Goal: Information Seeking & Learning: Learn about a topic

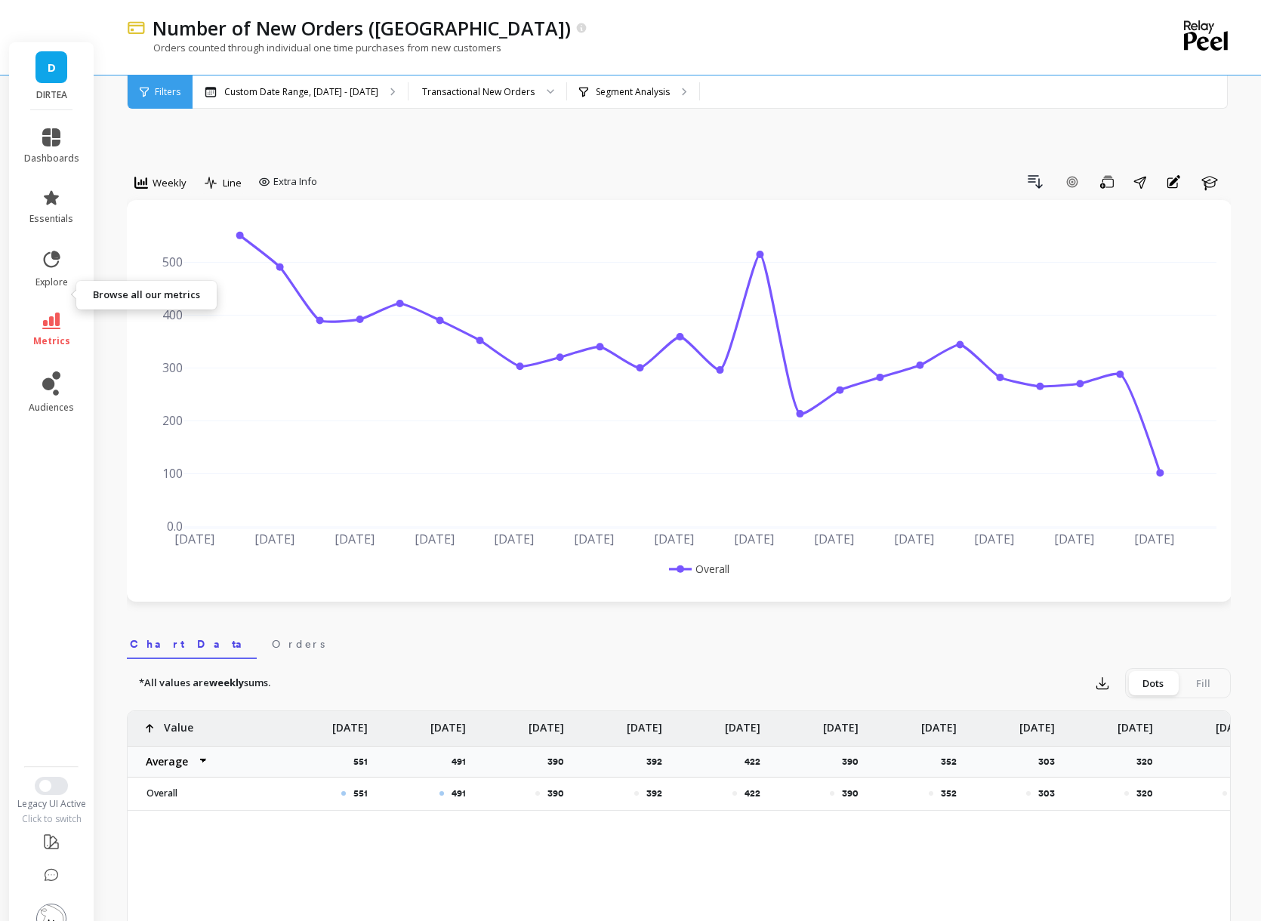
click at [54, 312] on icon at bounding box center [51, 320] width 18 height 17
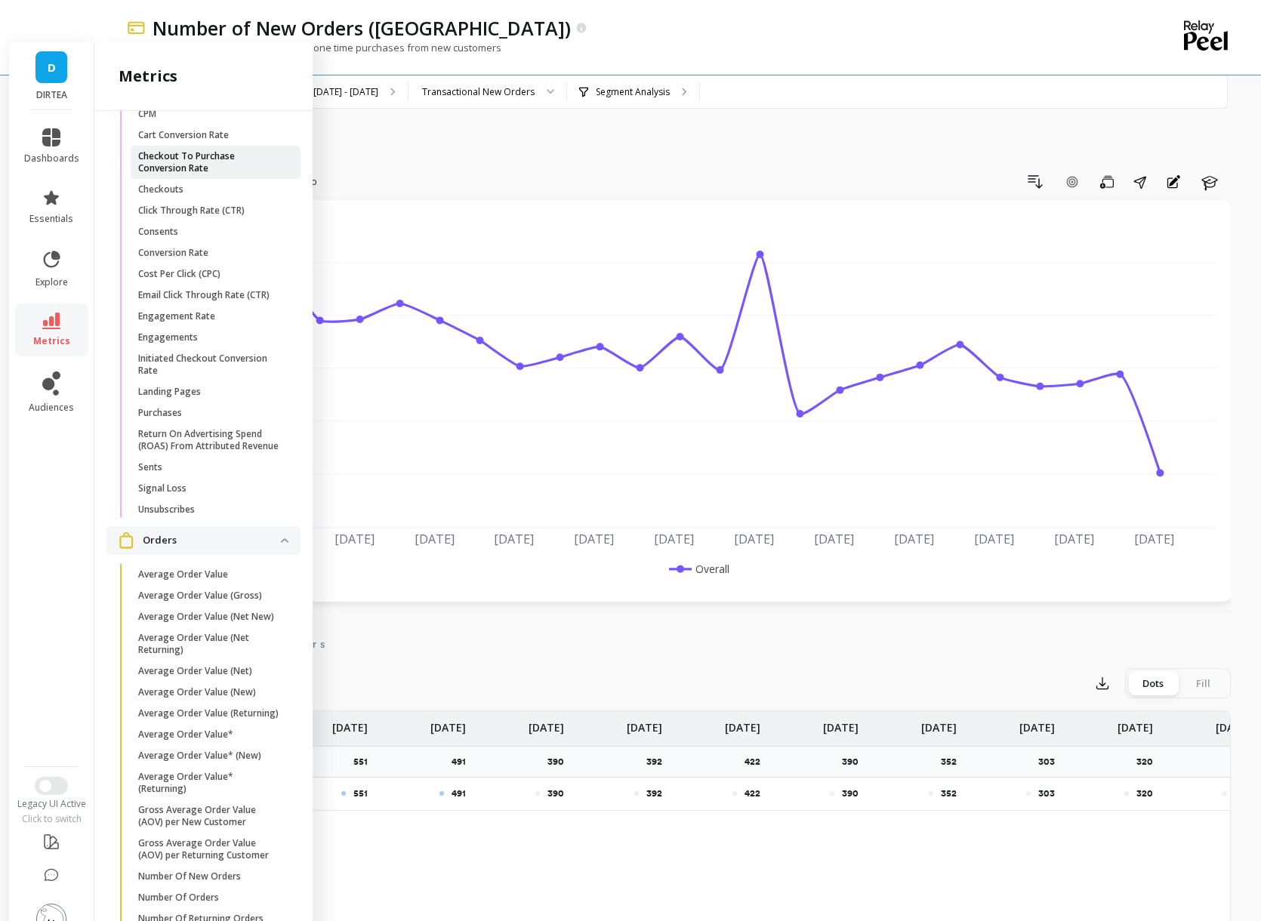
scroll to position [2090, 0]
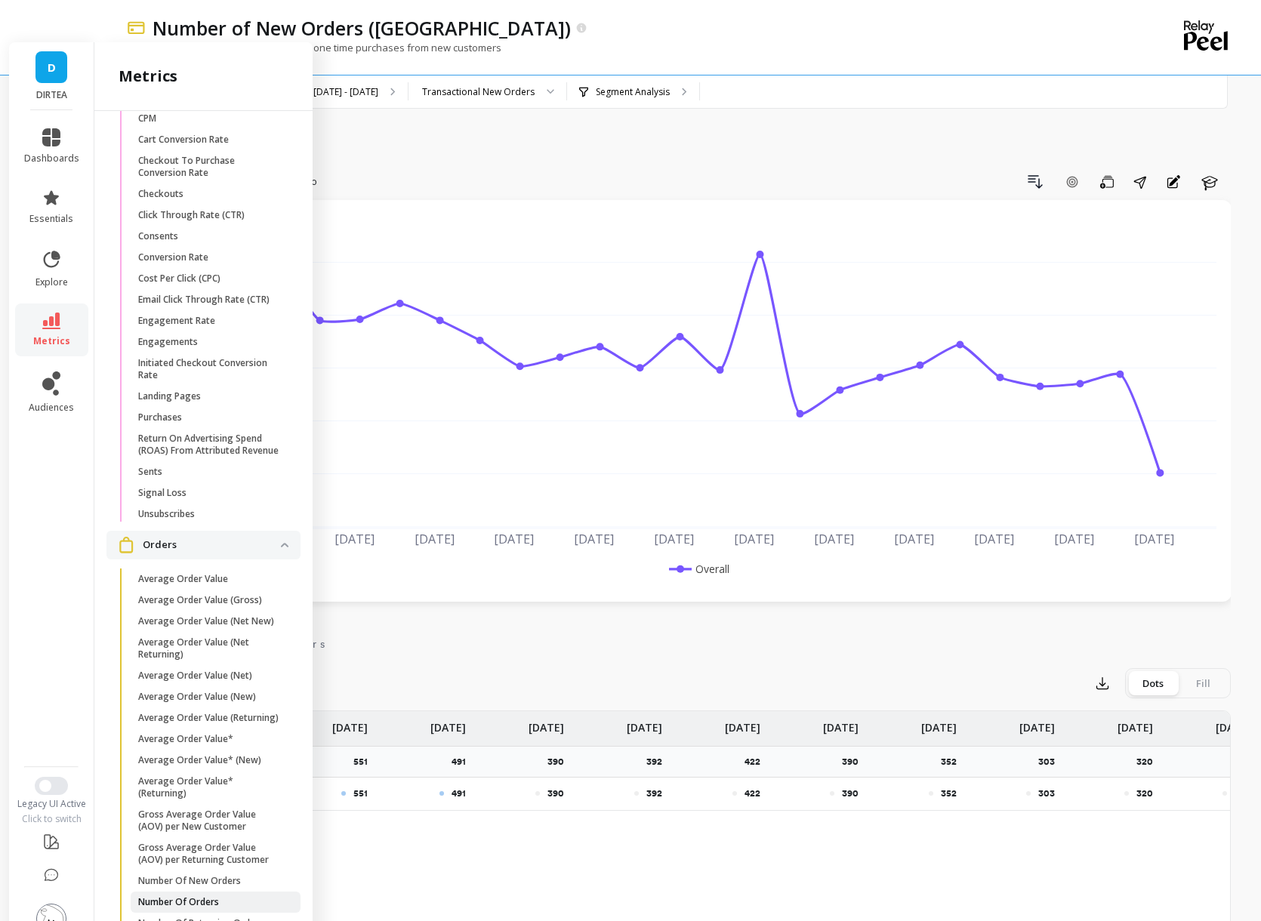
click at [172, 896] on p "Number Of Orders" at bounding box center [178, 902] width 81 height 12
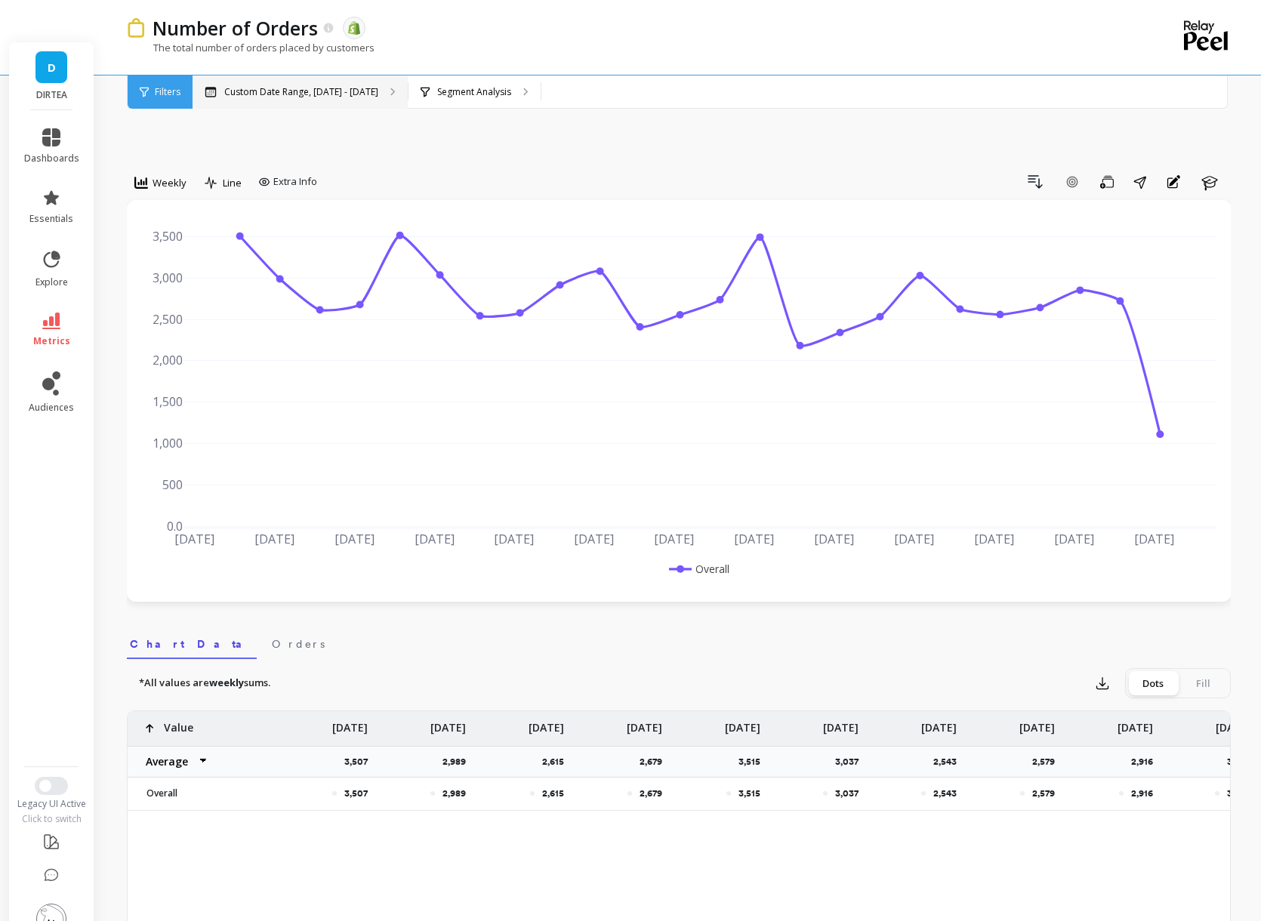
click at [283, 79] on div "Custom Date Range, [DATE] - [DATE]" at bounding box center [299, 91] width 215 height 33
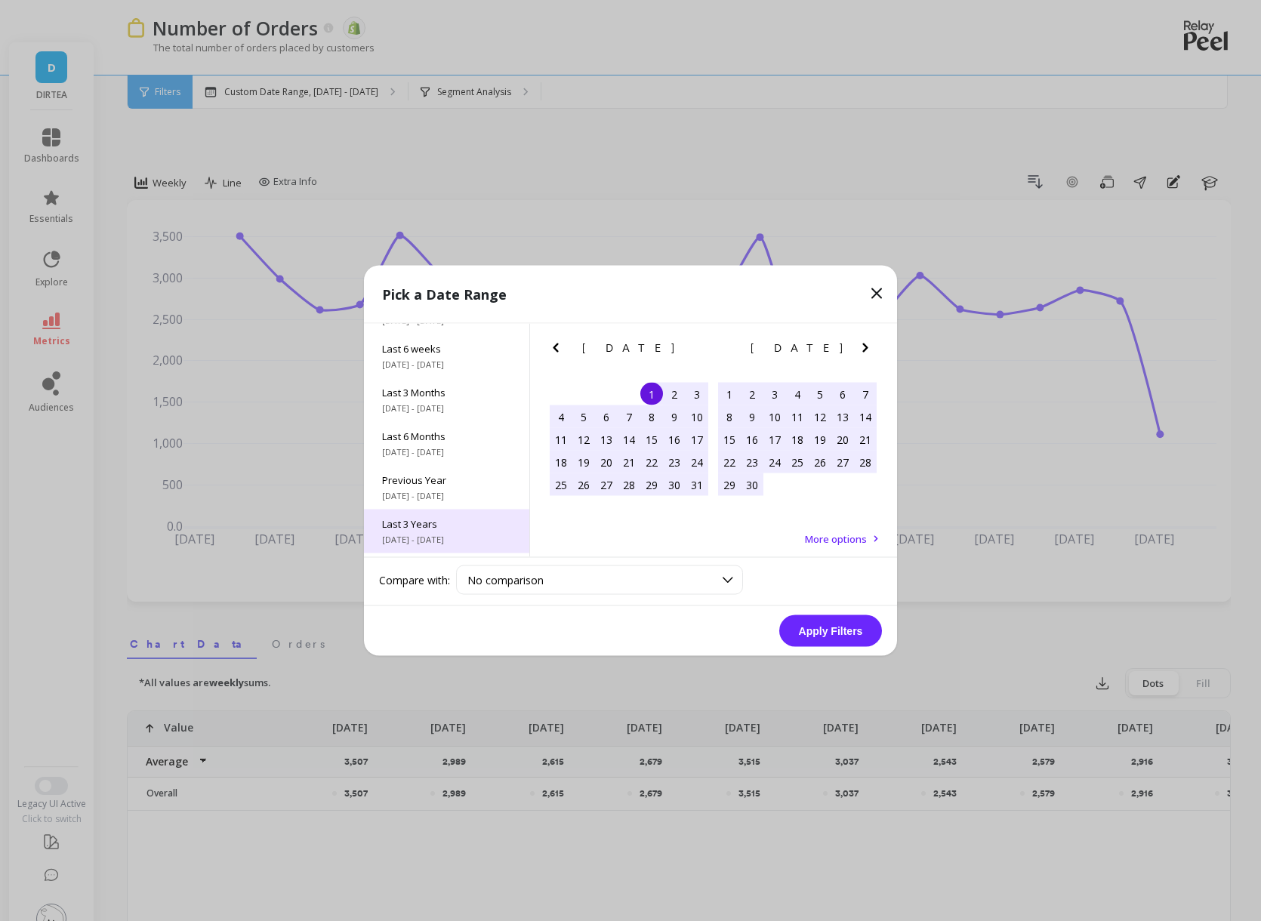
click at [443, 521] on span "Last 3 Years" at bounding box center [446, 524] width 129 height 14
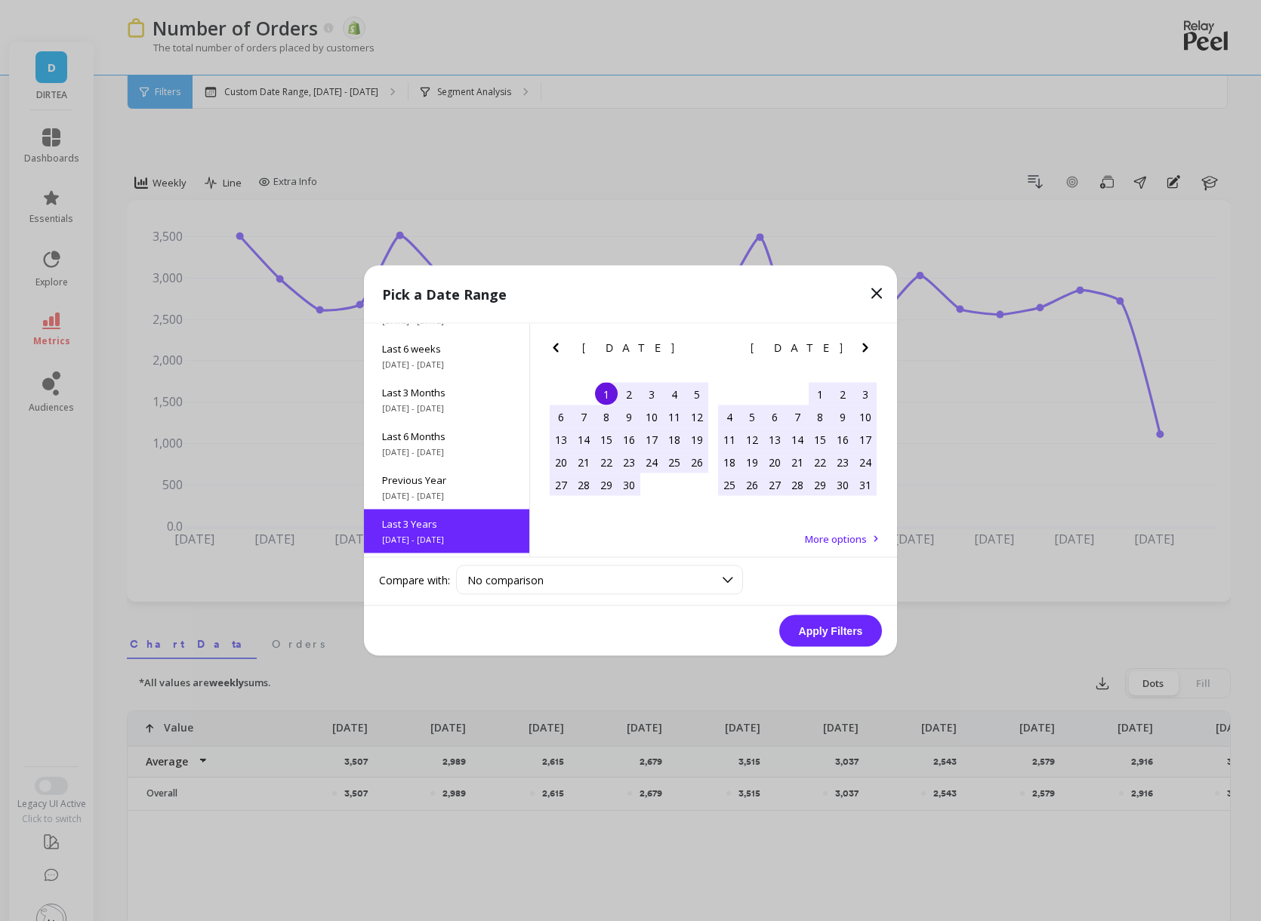
scroll to position [1, 0]
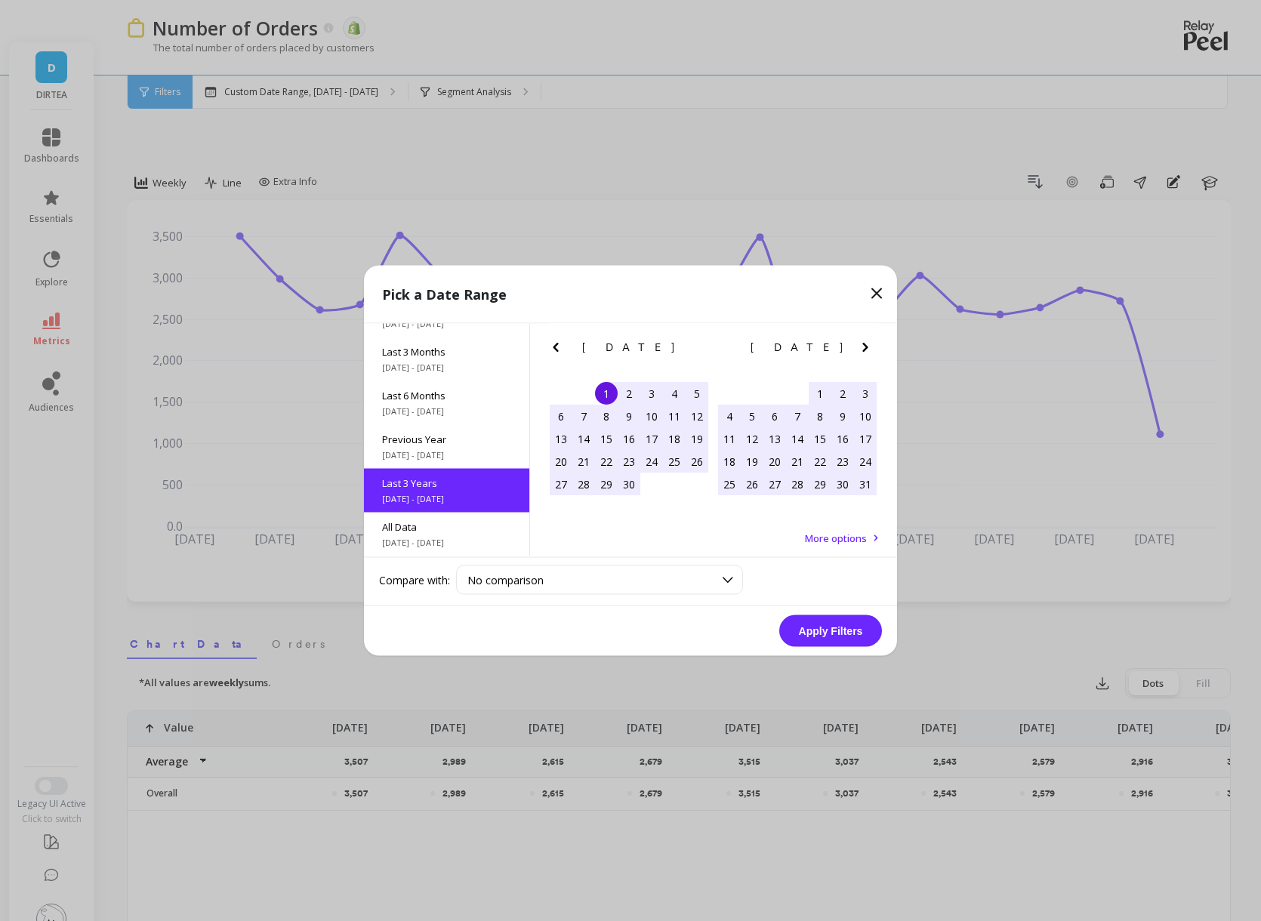
click at [816, 630] on button "Apply Filters" at bounding box center [830, 631] width 103 height 32
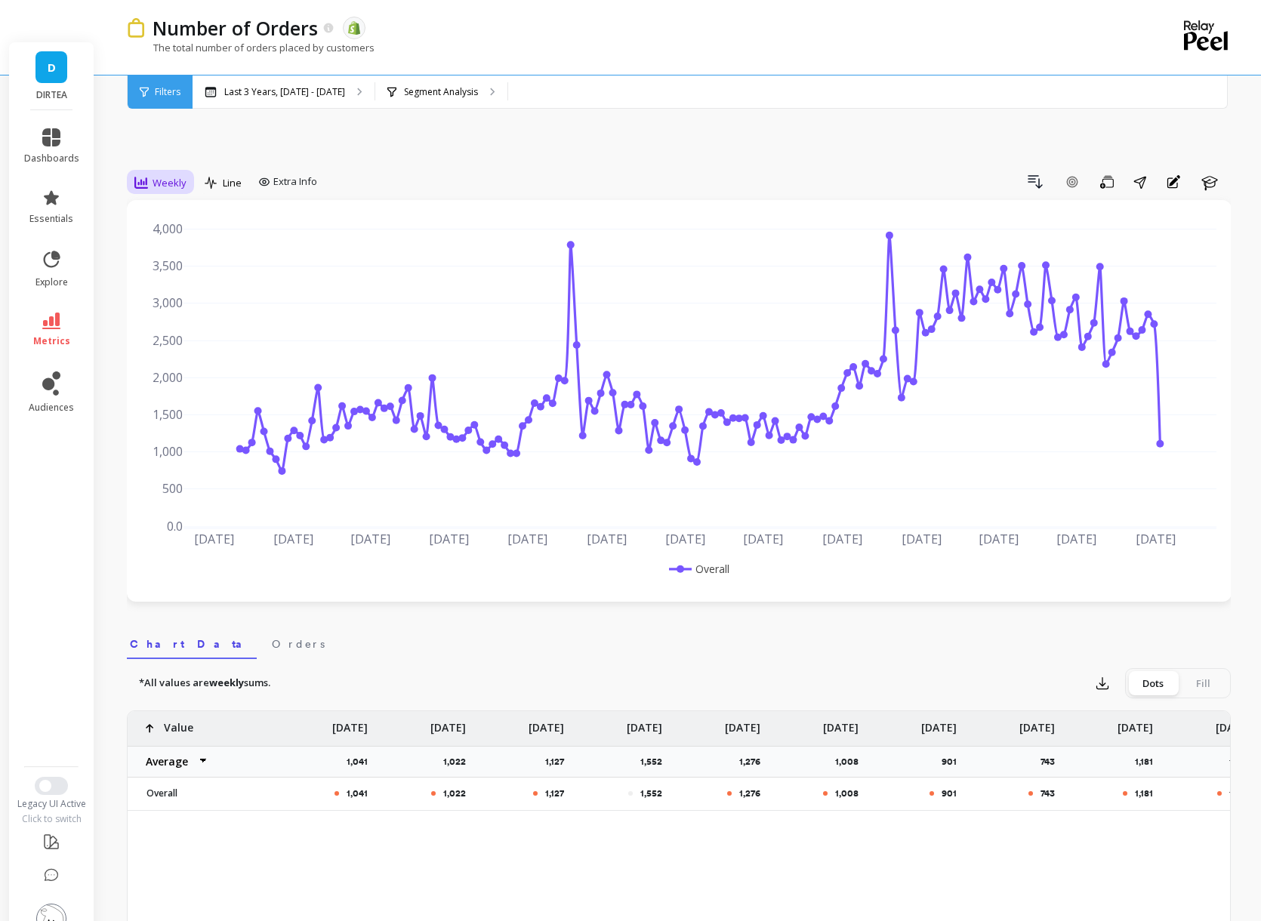
click at [169, 176] on span "Weekly" at bounding box center [169, 183] width 34 height 14
click at [160, 382] on div "Yearly" at bounding box center [183, 389] width 86 height 14
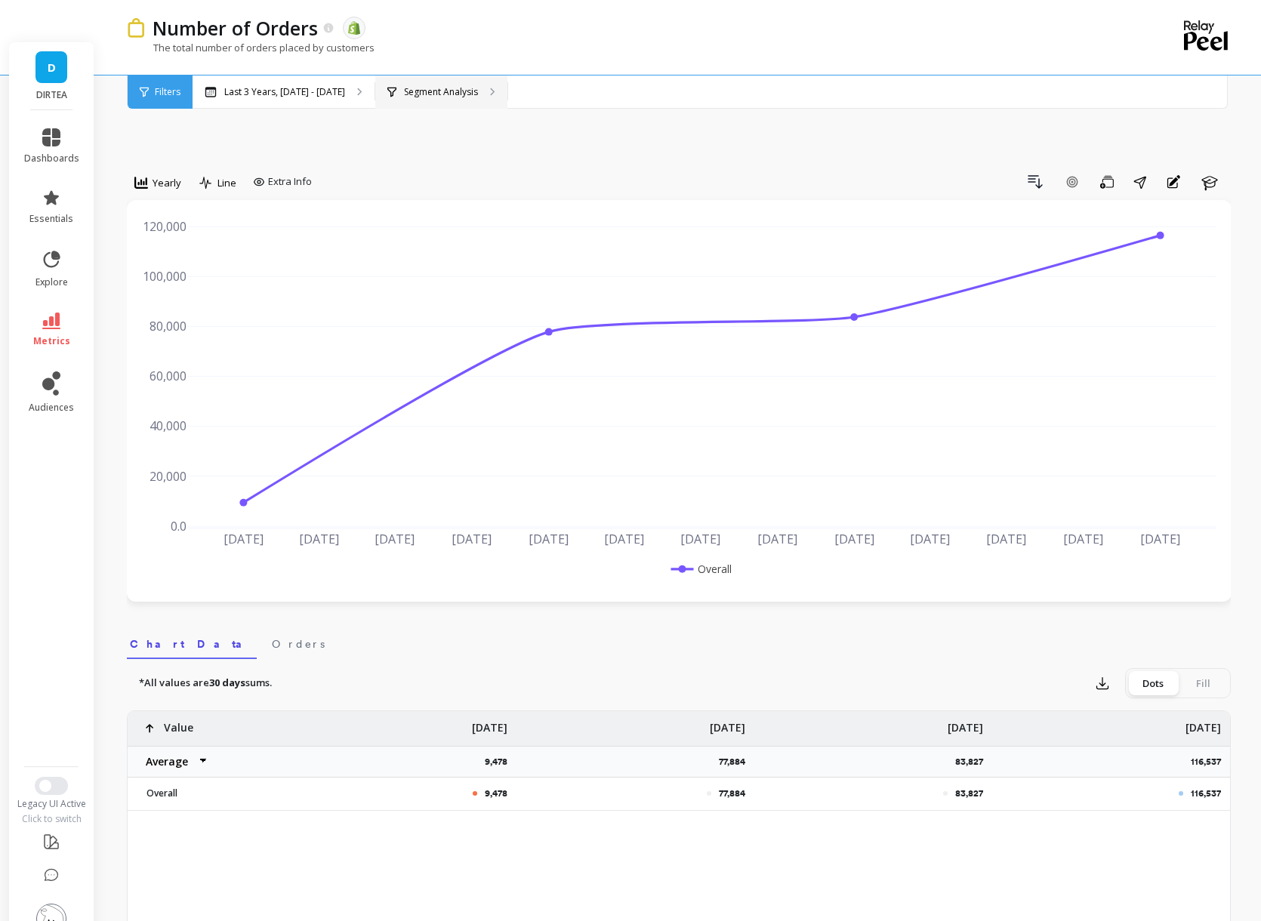
click at [478, 91] on p "Segment Analysis" at bounding box center [441, 92] width 74 height 12
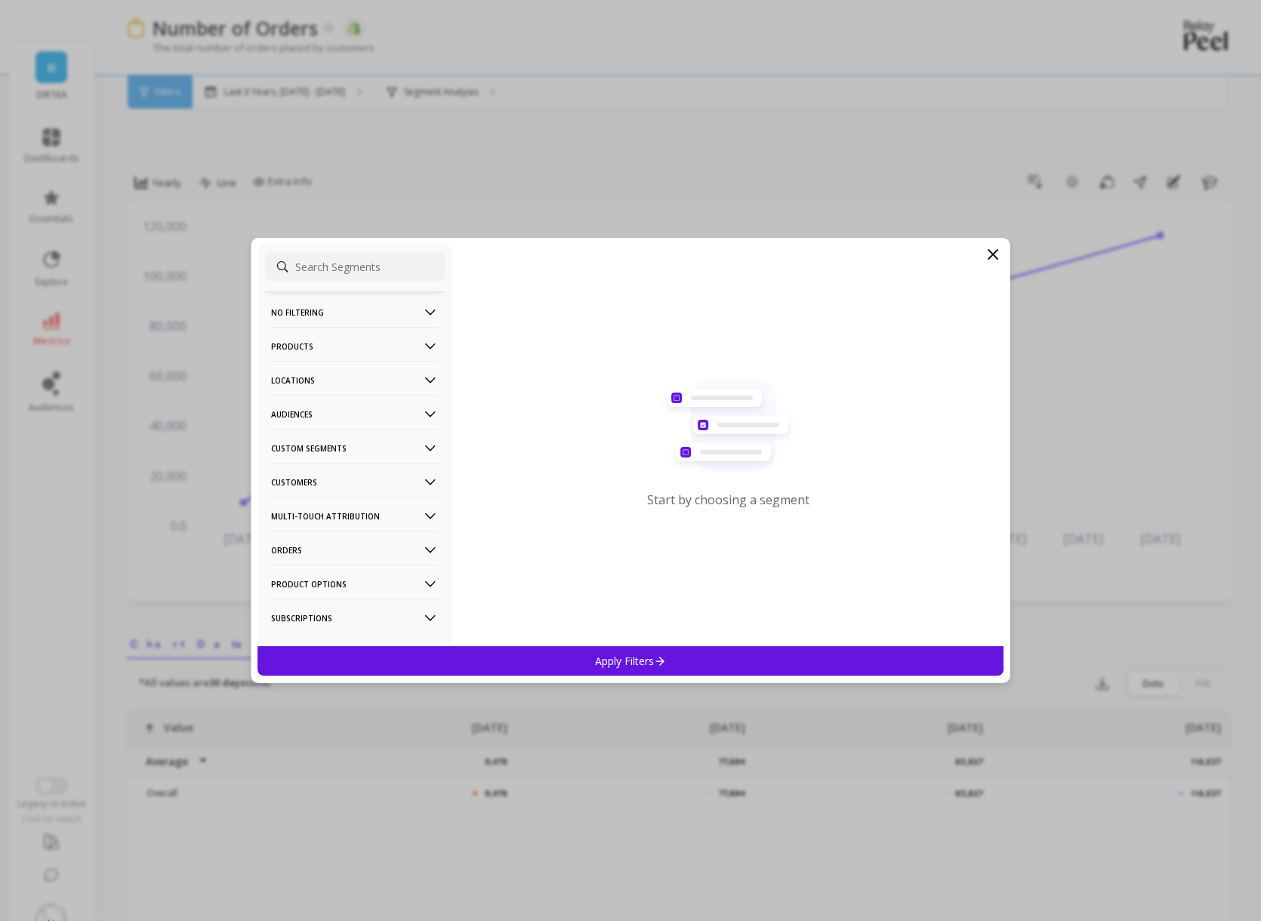
click at [368, 353] on p "Products" at bounding box center [355, 346] width 168 height 38
click at [324, 460] on div "Products" at bounding box center [355, 454] width 180 height 24
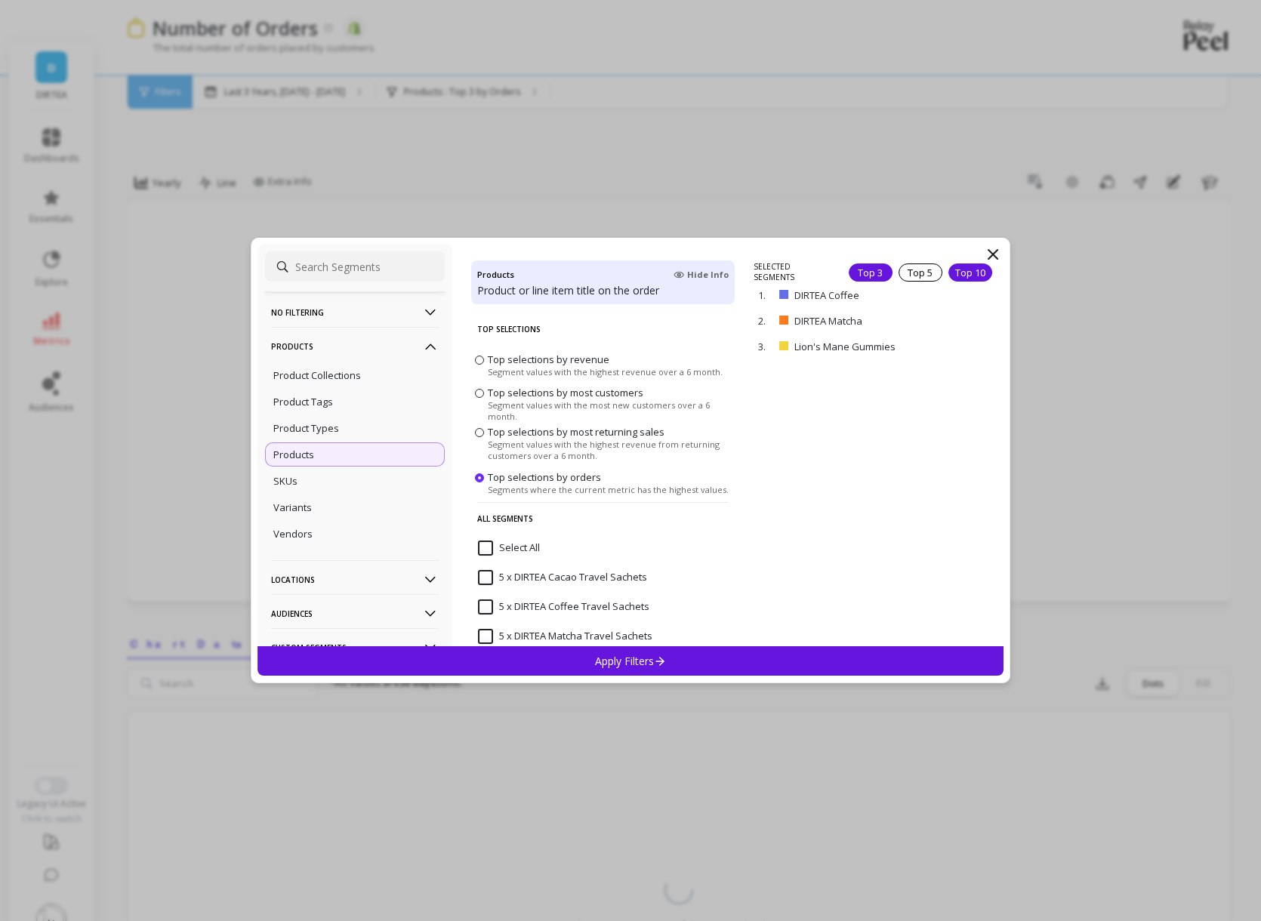
click at [974, 272] on div "Top 10" at bounding box center [970, 272] width 44 height 18
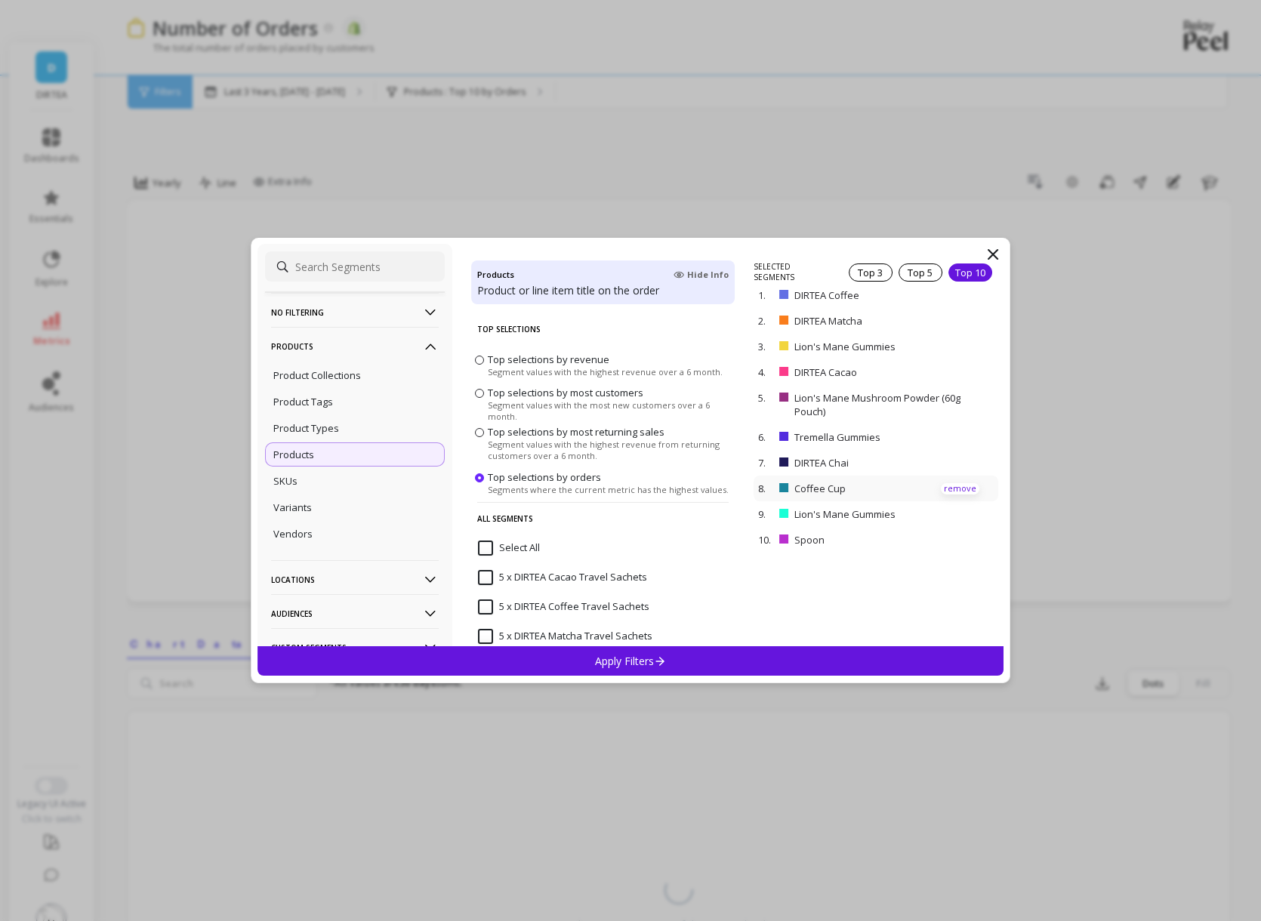
click at [951, 483] on p "remove" at bounding box center [959, 488] width 38 height 11
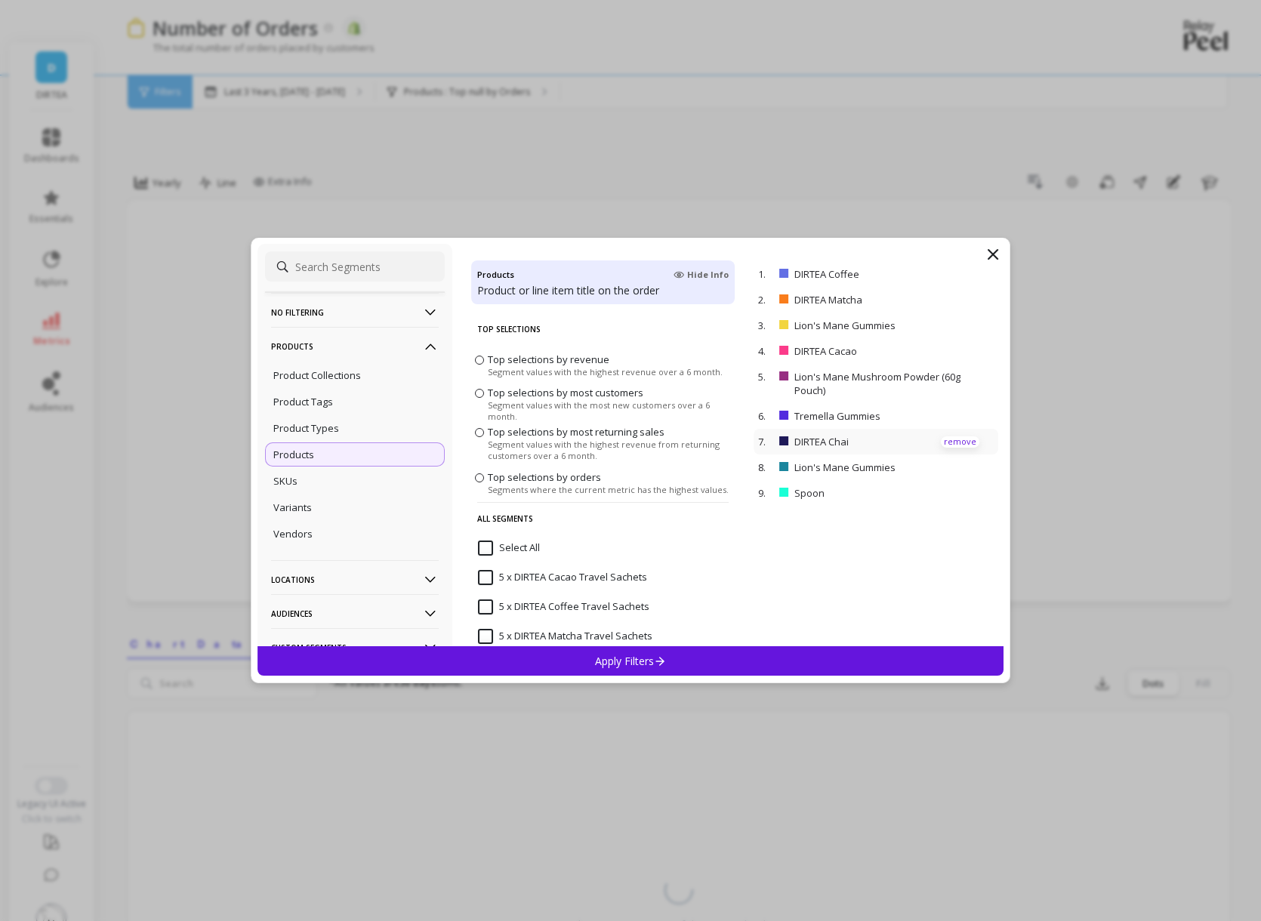
click at [964, 439] on p "remove" at bounding box center [959, 441] width 38 height 11
click at [961, 383] on p "remove" at bounding box center [959, 383] width 38 height 11
click at [948, 324] on p "remove" at bounding box center [959, 325] width 38 height 11
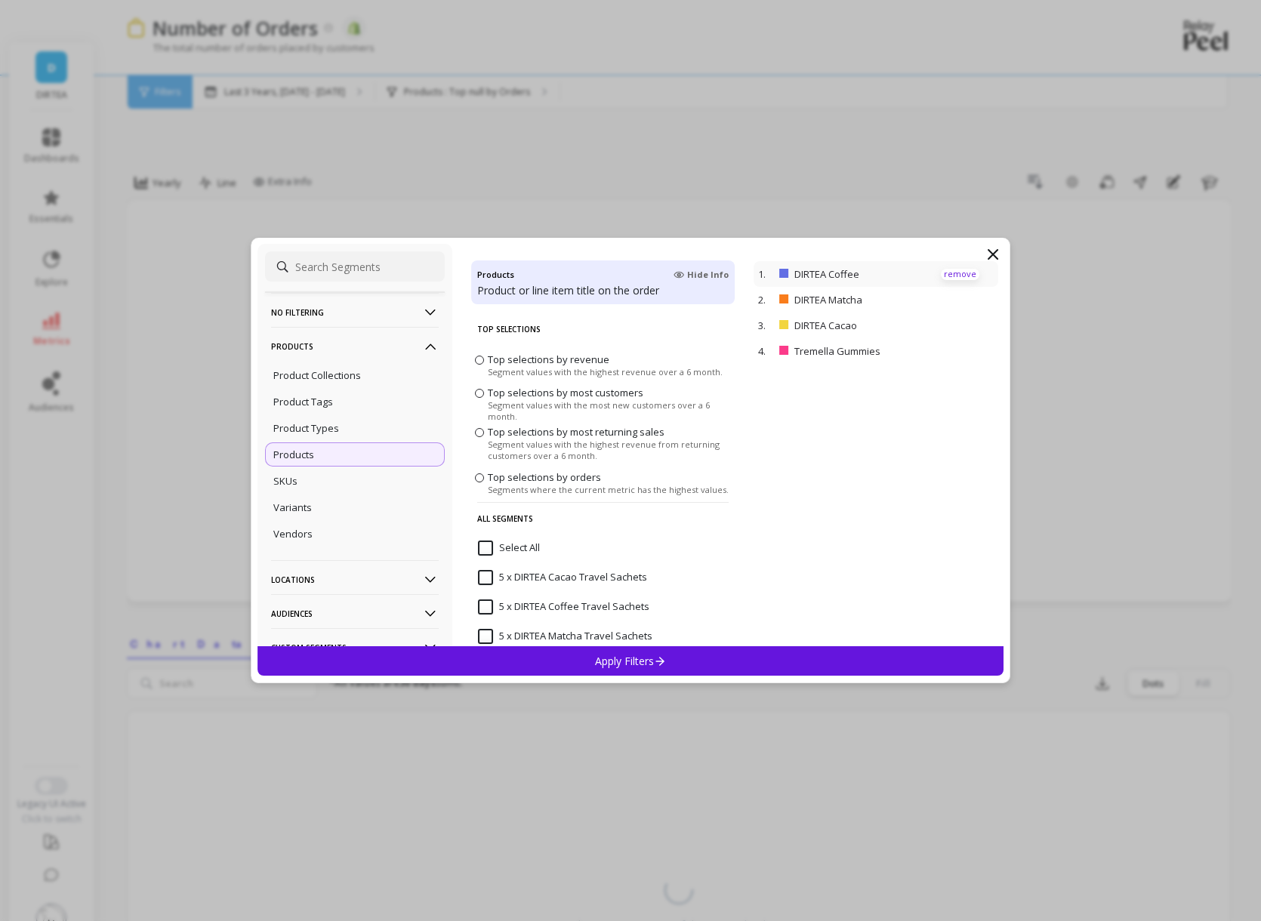
click at [957, 275] on p "remove" at bounding box center [959, 274] width 38 height 11
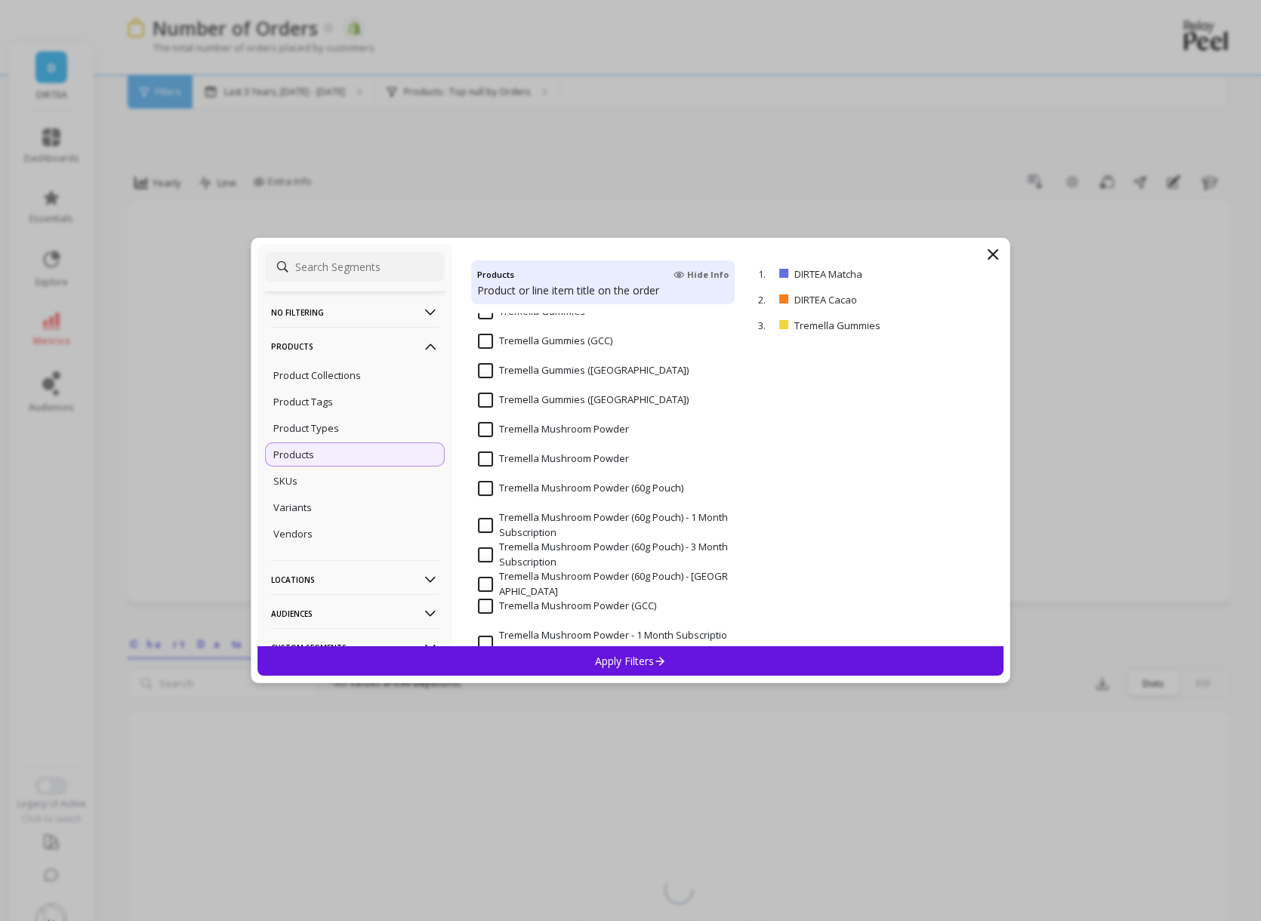
scroll to position [11983, 0]
click at [510, 453] on Powder "Tremella Mushroom Powder" at bounding box center [553, 457] width 151 height 15
click at [510, 428] on input "Tremella Mushroom Powder" at bounding box center [553, 427] width 151 height 15
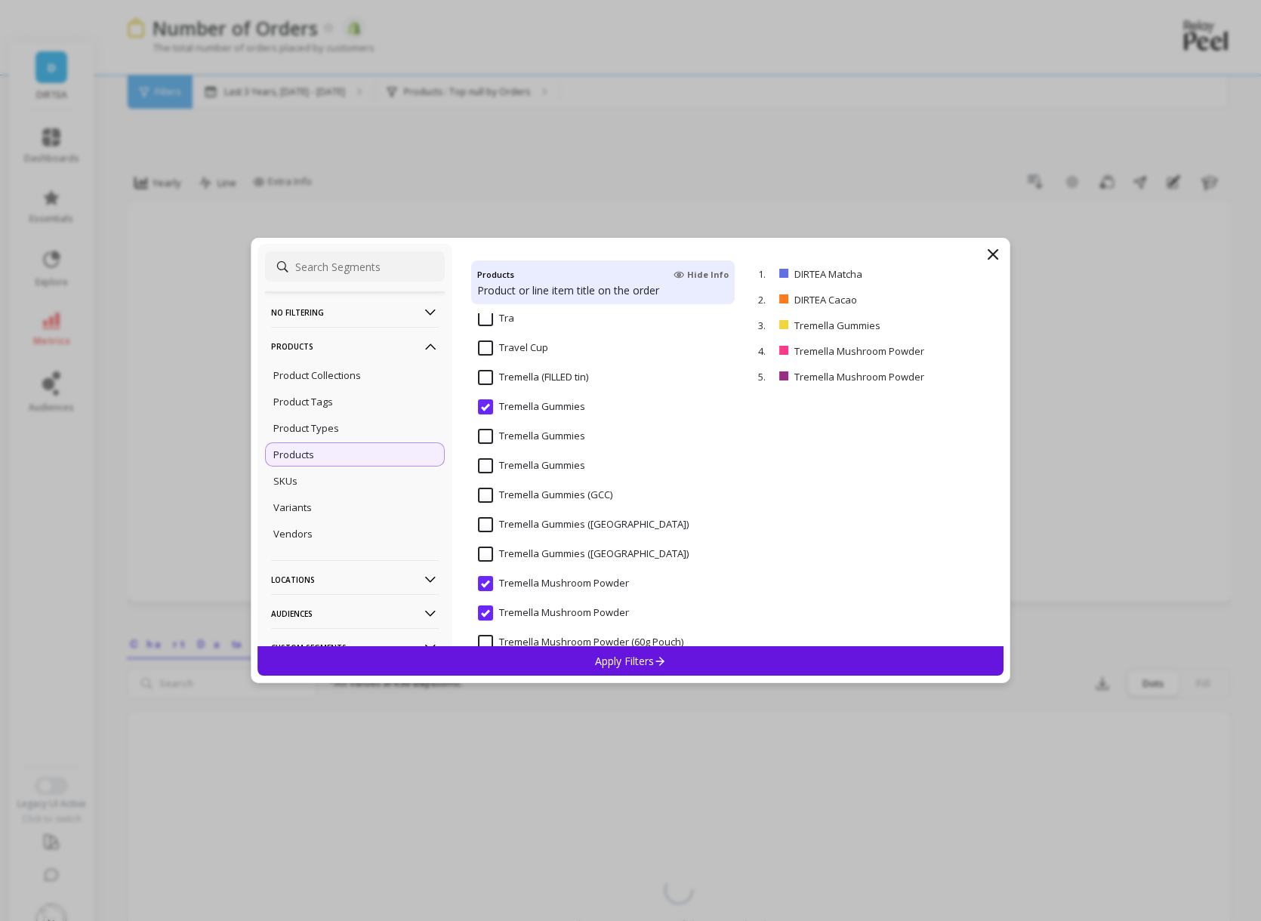
scroll to position [11800, 0]
click at [657, 664] on icon at bounding box center [660, 660] width 13 height 13
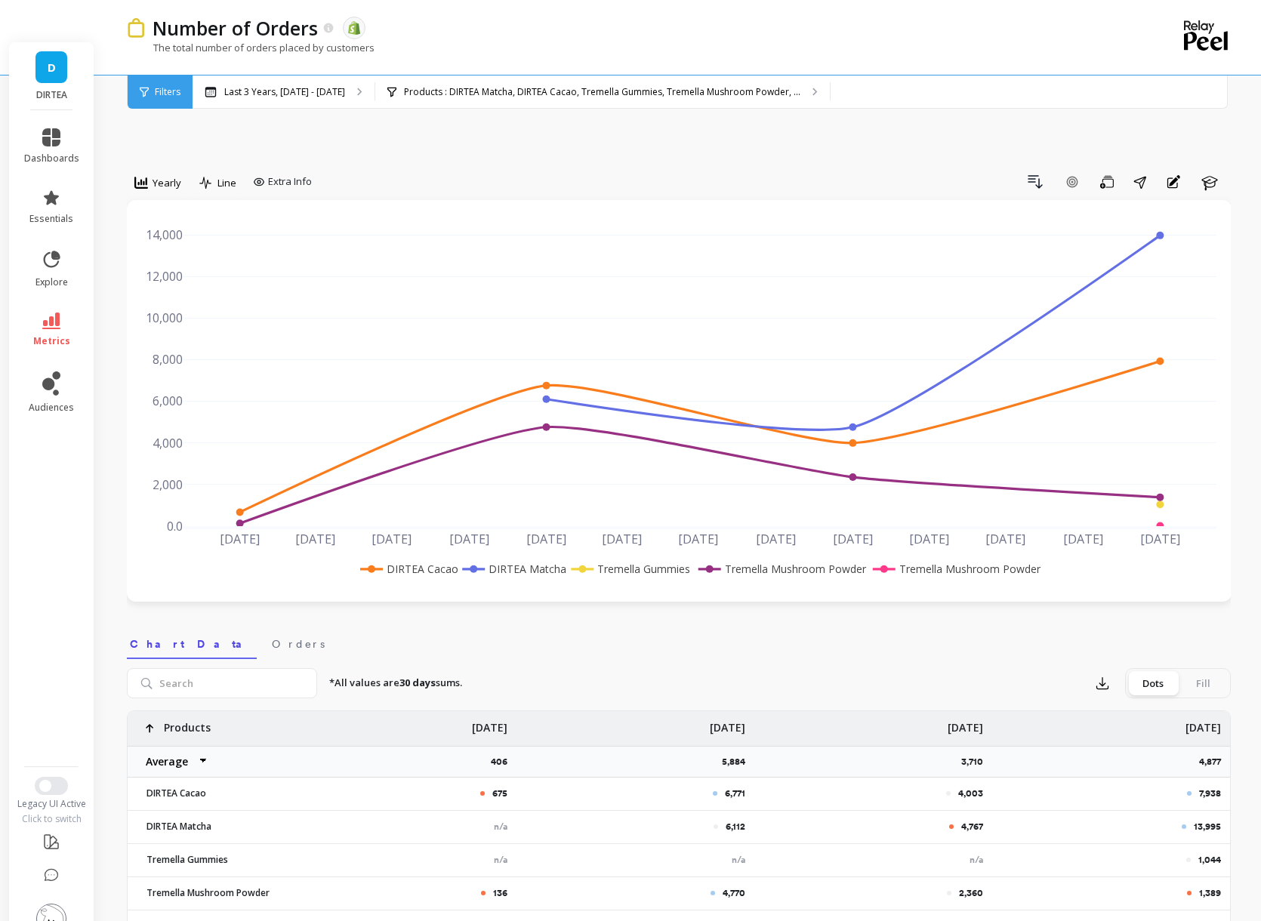
click at [524, 561] on rect at bounding box center [511, 569] width 107 height 16
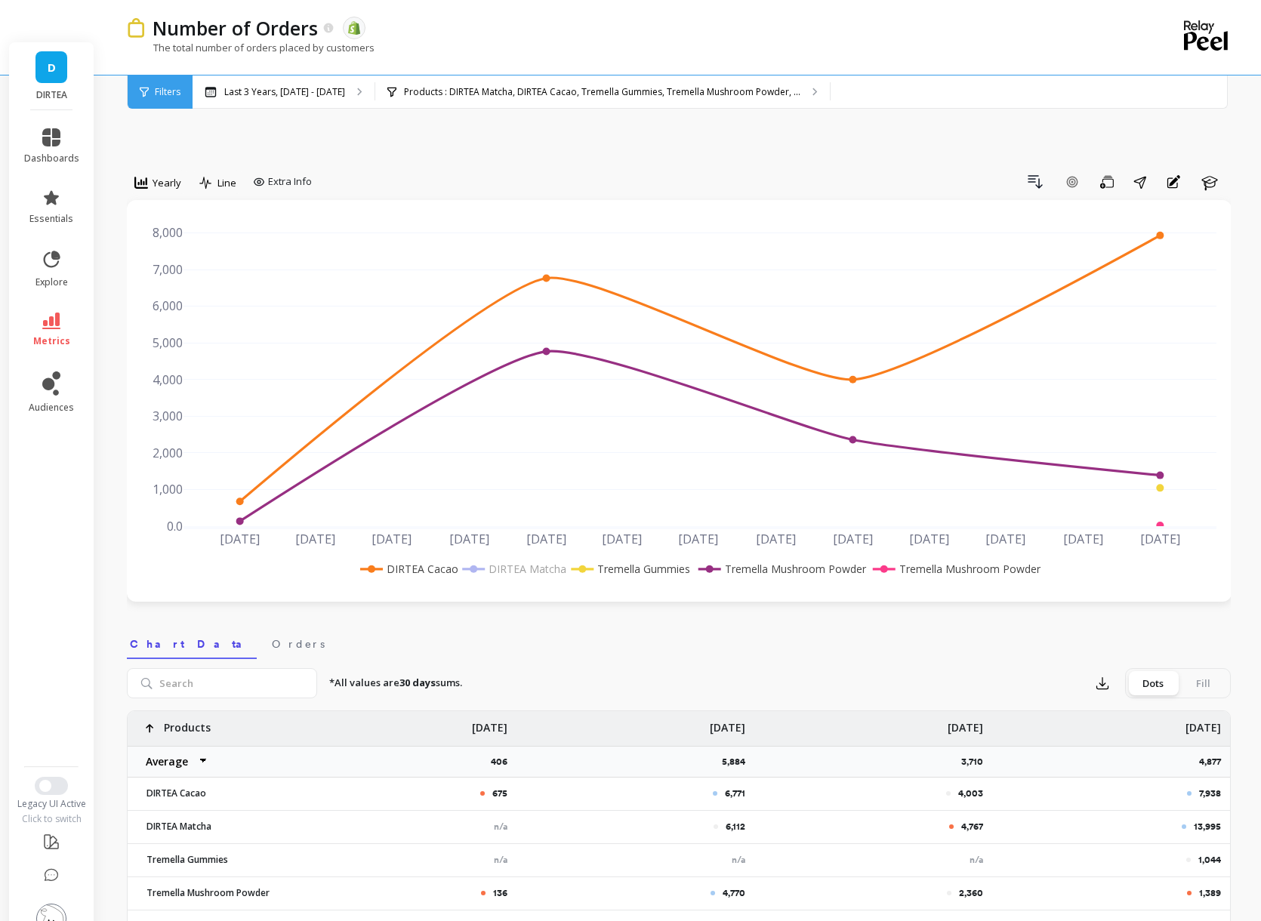
click at [423, 561] on rect at bounding box center [406, 569] width 100 height 16
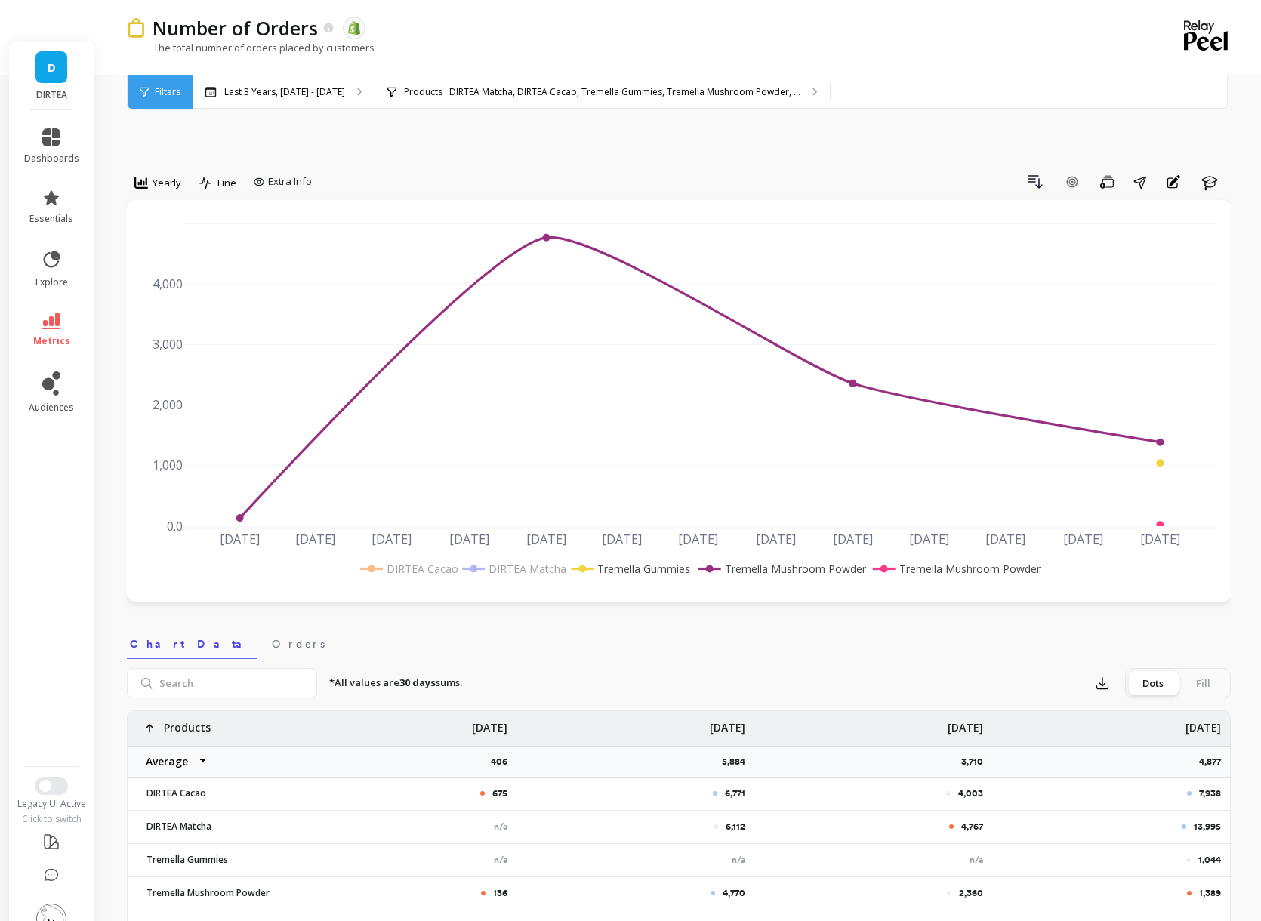
click at [760, 557] on rect at bounding box center [699, 569] width 687 height 24
click at [762, 561] on rect at bounding box center [780, 569] width 173 height 16
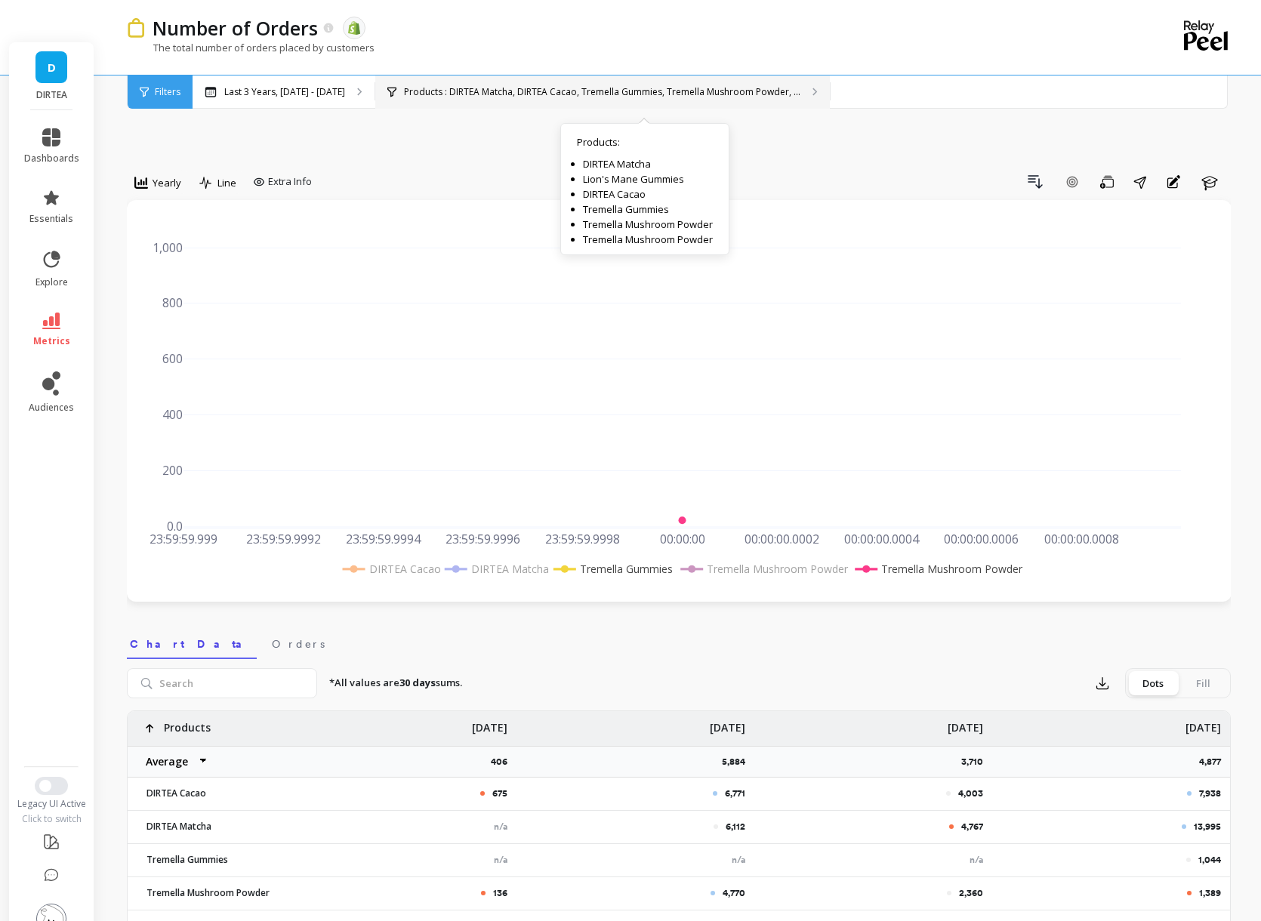
click at [522, 89] on p "Products : DIRTEA Matcha, DIRTEA Cacao, Tremella Gummies, Tremella Mushroom Pow…" at bounding box center [602, 92] width 396 height 12
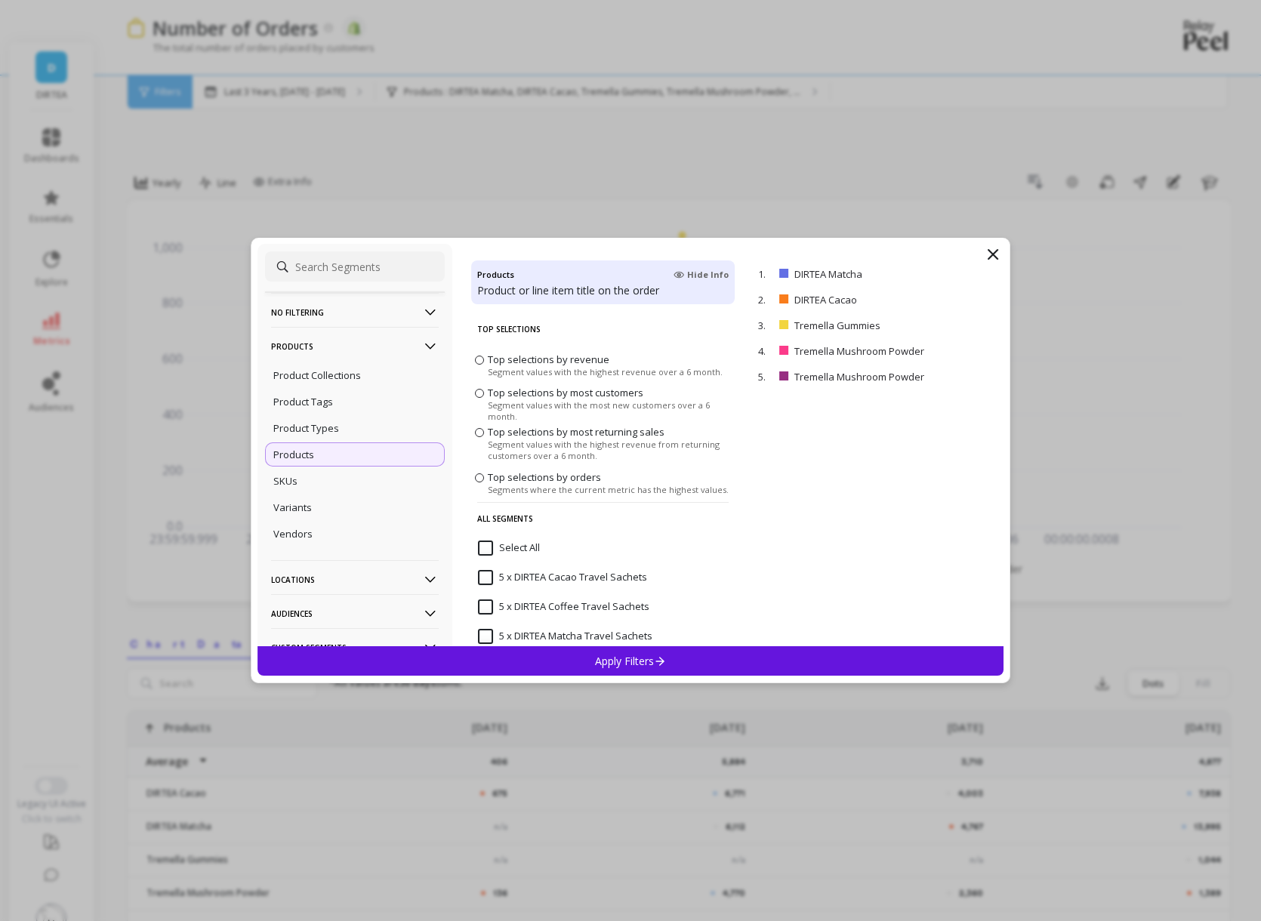
click at [389, 273] on input at bounding box center [355, 266] width 180 height 30
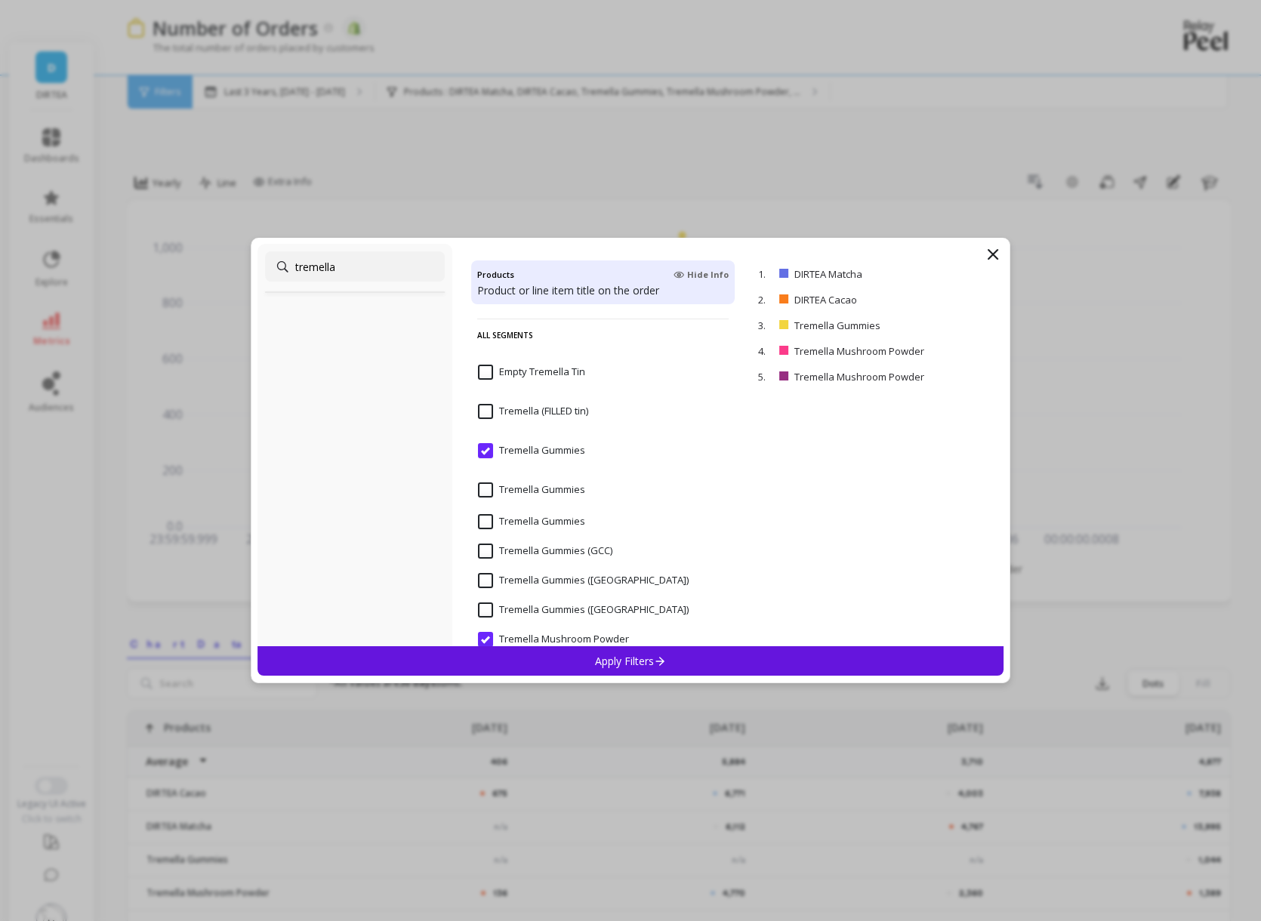
scroll to position [8, 0]
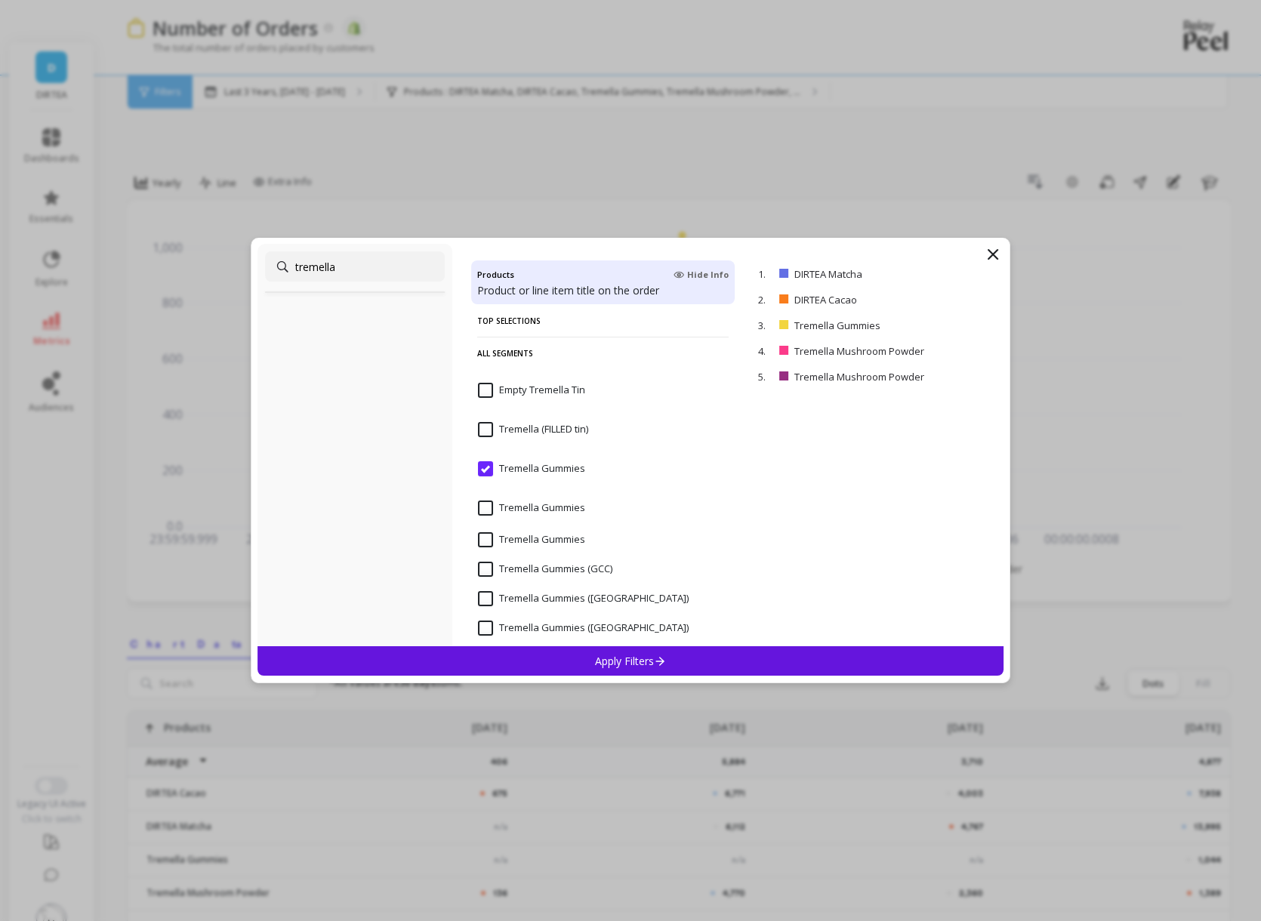
type input "tremella"
click at [485, 394] on input "Empty Tremella Tin" at bounding box center [531, 390] width 107 height 15
click at [489, 391] on input "Empty Tremella Tin" at bounding box center [531, 390] width 107 height 15
click at [493, 507] on input "Tremella Gummies" at bounding box center [531, 507] width 107 height 15
click at [493, 529] on div "Tremella Gummies" at bounding box center [602, 547] width 263 height 45
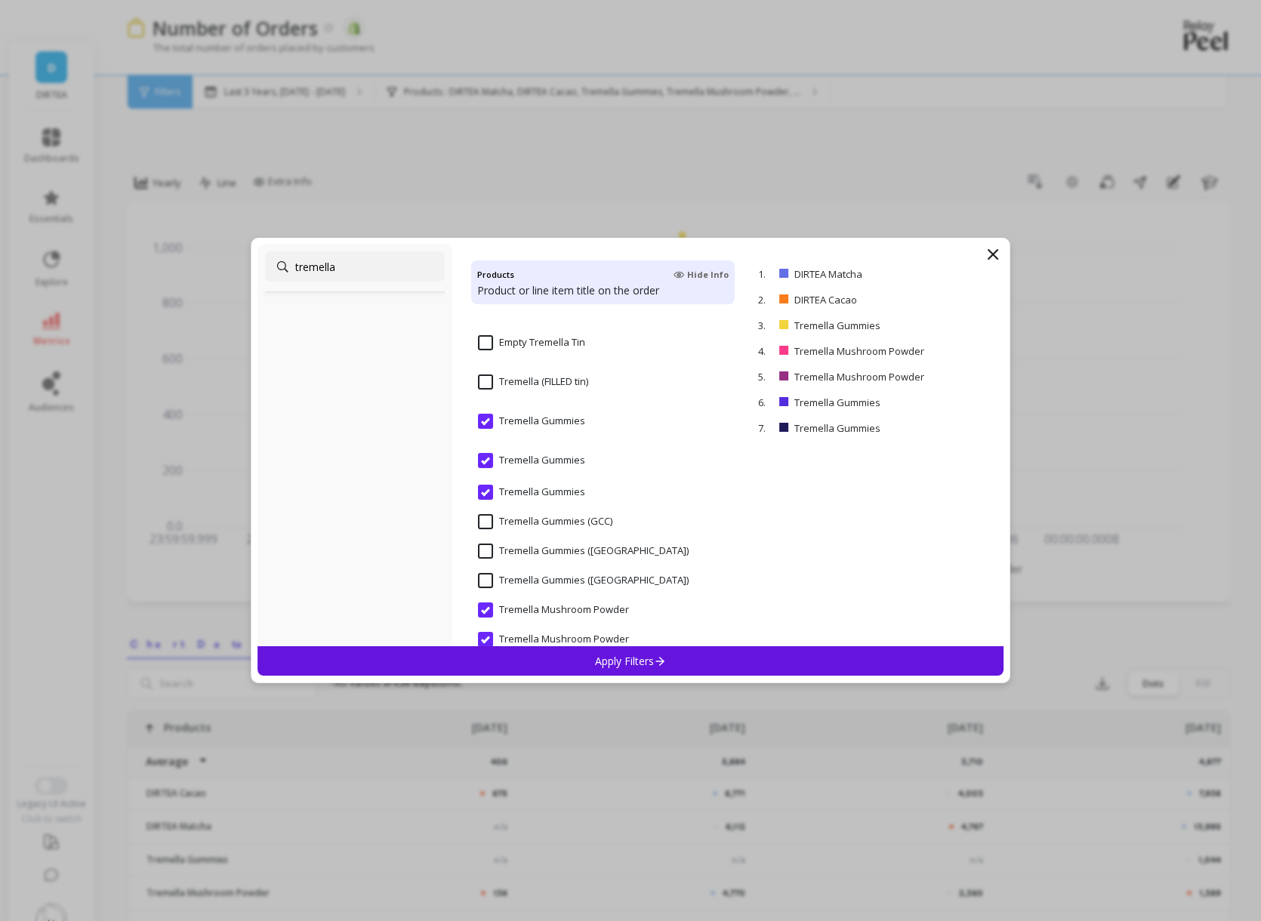
scroll to position [60, 0]
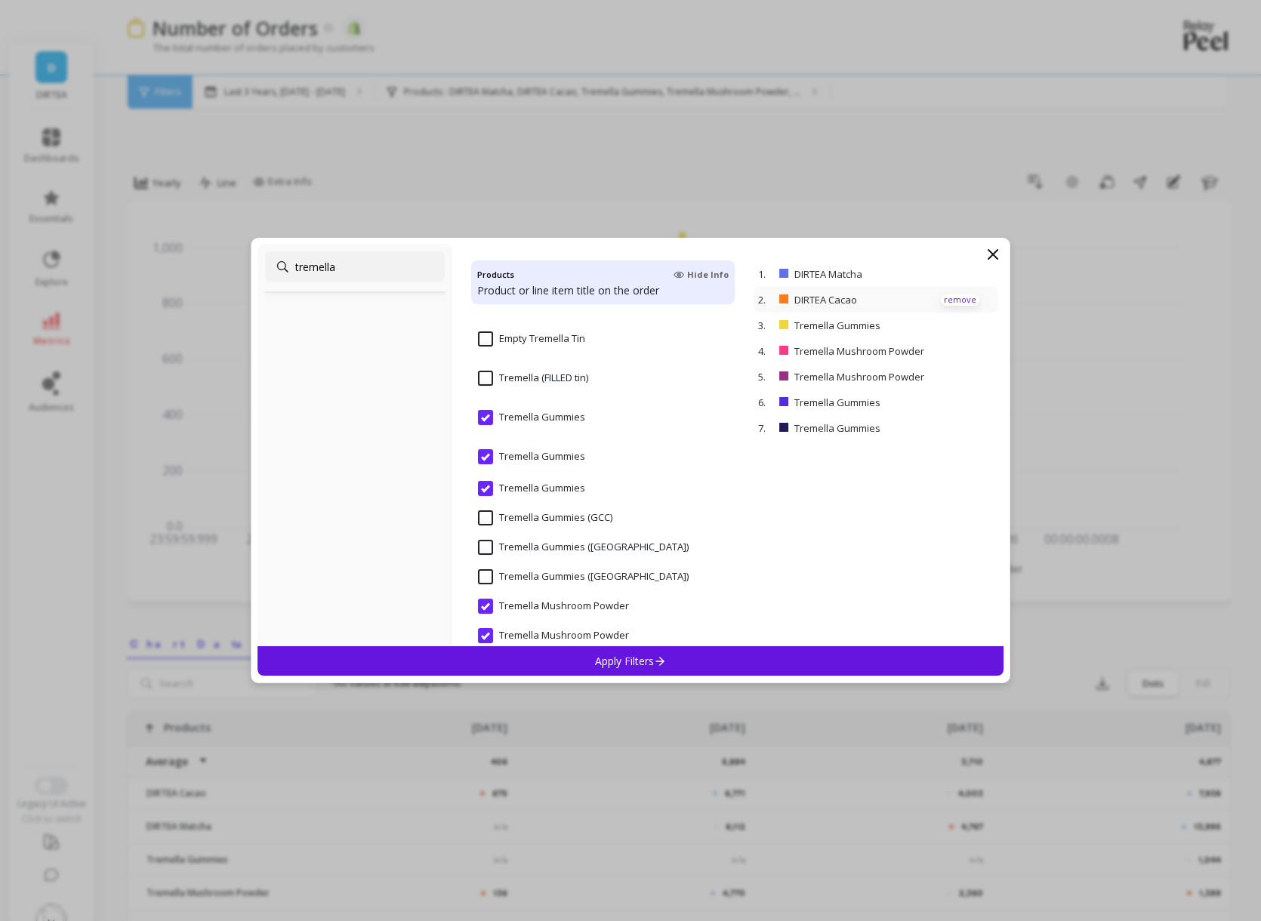
click at [958, 302] on p "remove" at bounding box center [959, 299] width 38 height 11
click at [959, 273] on p "remove" at bounding box center [959, 274] width 38 height 11
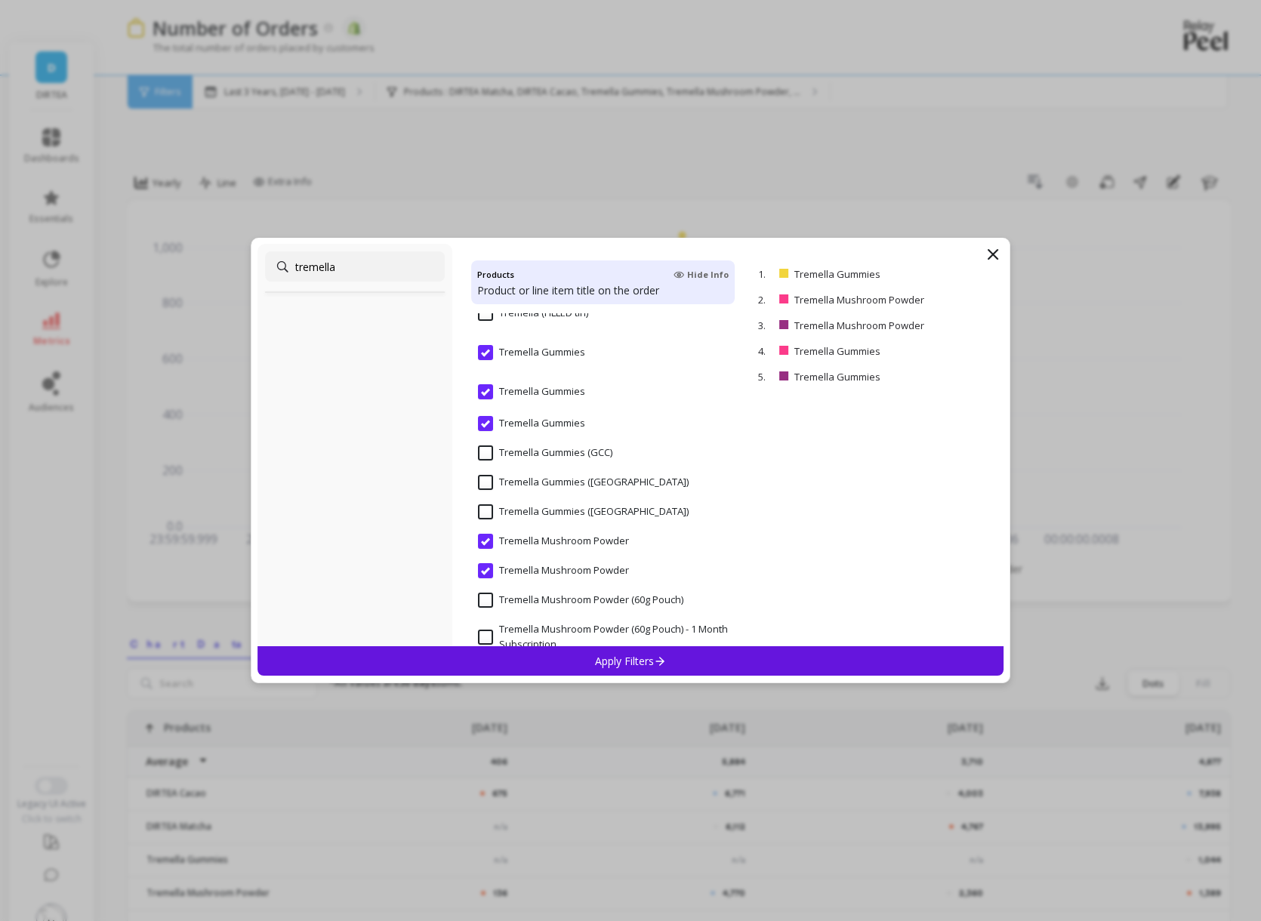
scroll to position [129, 0]
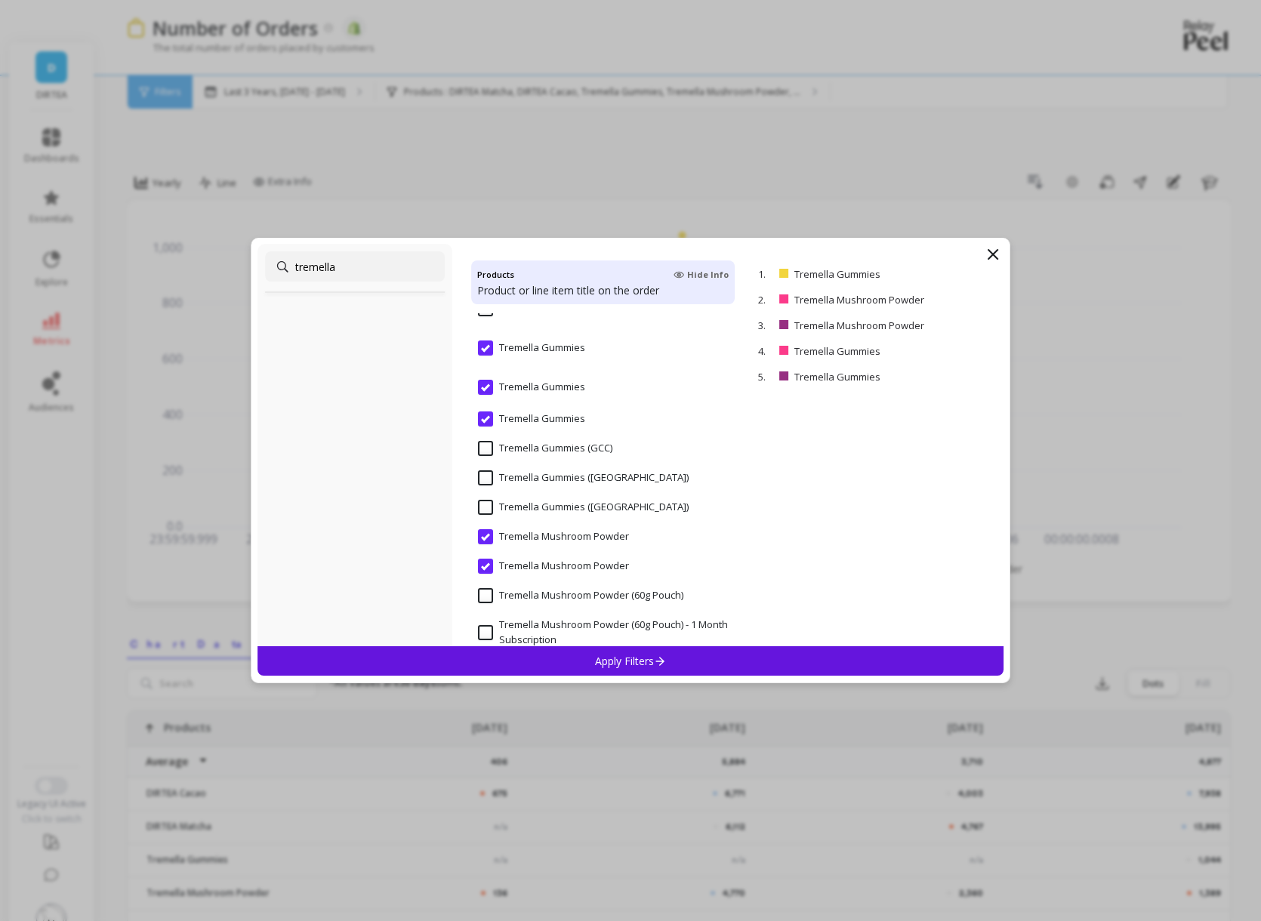
click at [488, 446] on input "Tremella Gummies (GCC)" at bounding box center [545, 448] width 134 height 15
click at [488, 476] on input "Tremella Gummies ([GEOGRAPHIC_DATA])" at bounding box center [583, 477] width 211 height 15
click at [489, 518] on span "Tremella Gummies ([GEOGRAPHIC_DATA])" at bounding box center [583, 516] width 211 height 32
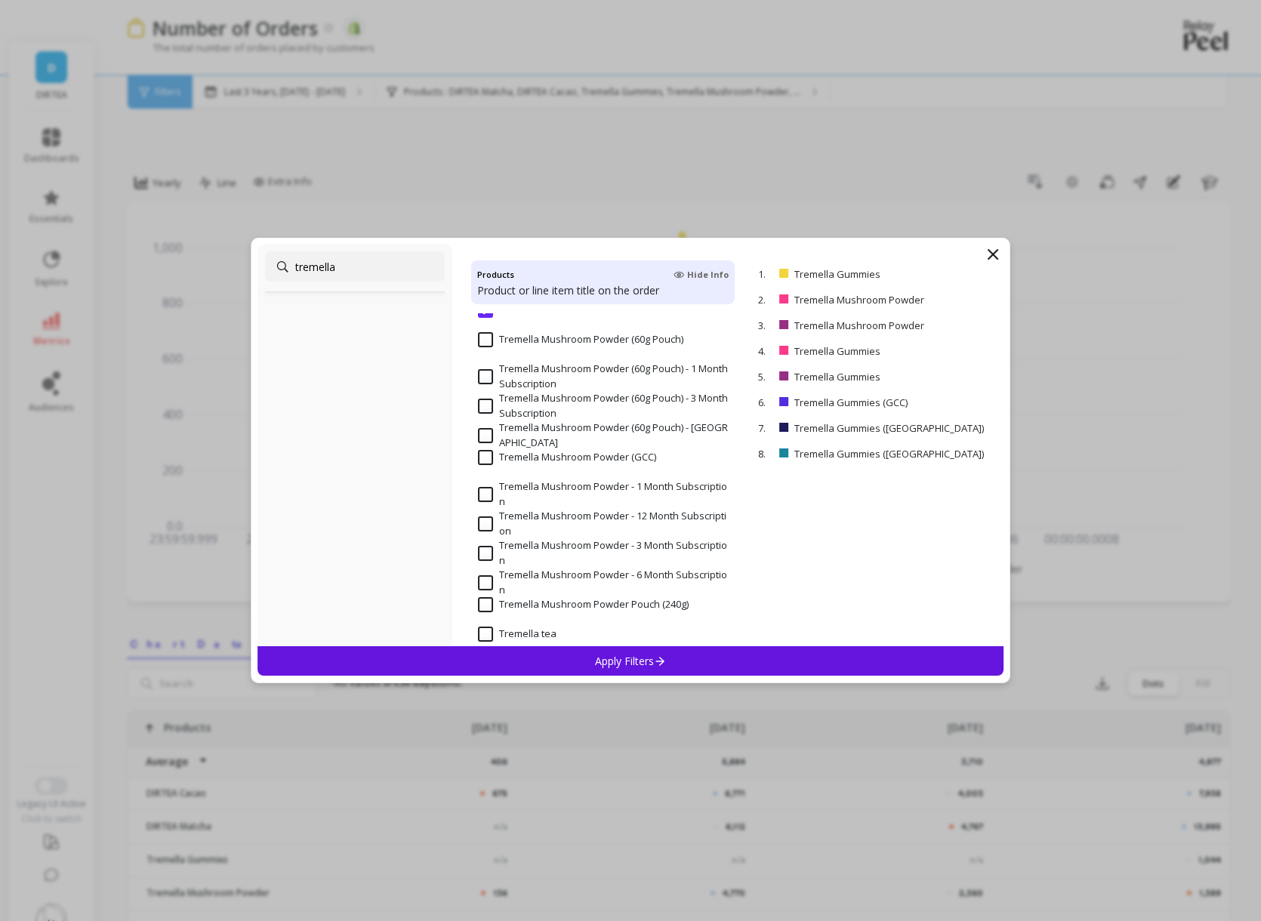
scroll to position [404, 0]
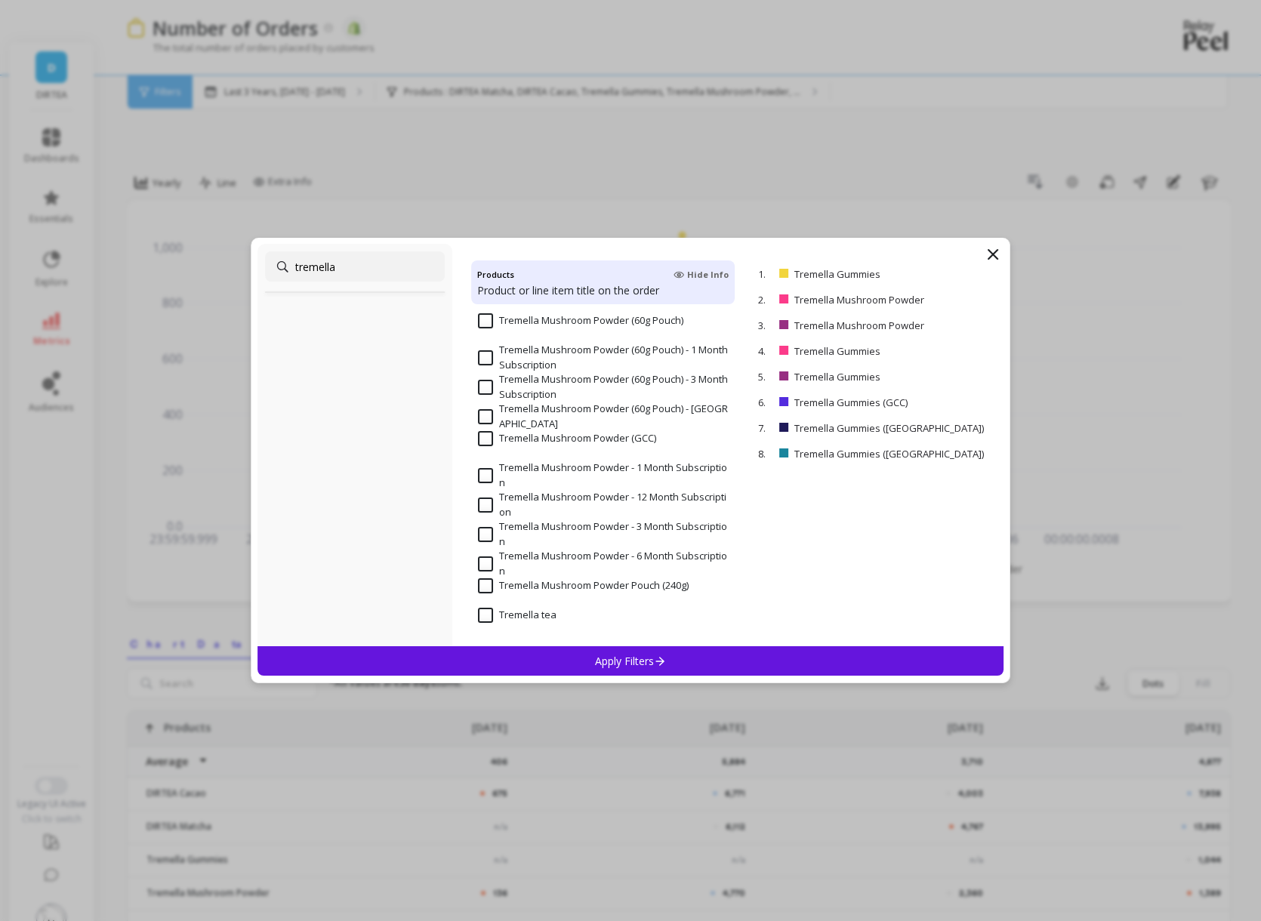
click at [644, 657] on p "Apply Filters" at bounding box center [631, 661] width 72 height 14
